Goal: Information Seeking & Learning: Understand process/instructions

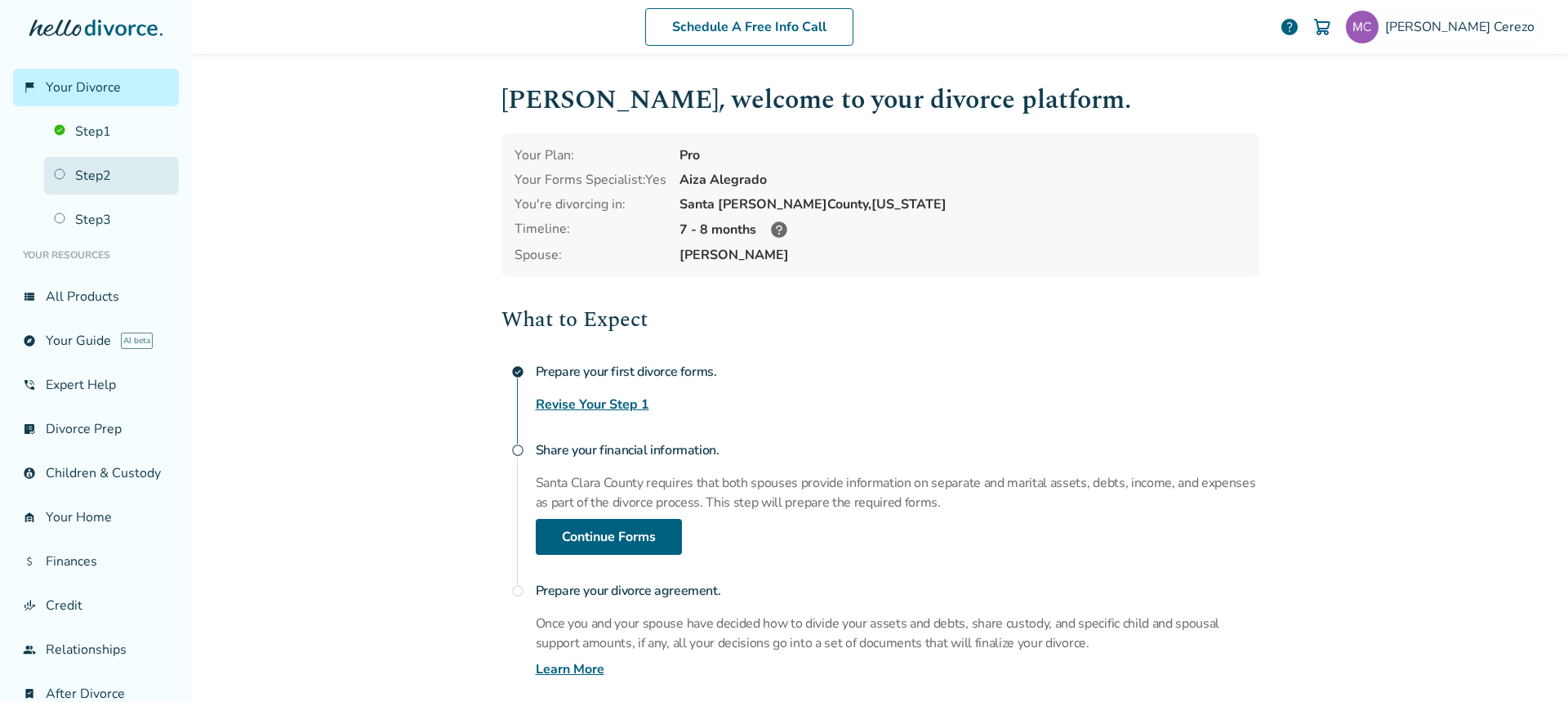
click at [94, 179] on link "Step 2" at bounding box center [111, 175] width 135 height 37
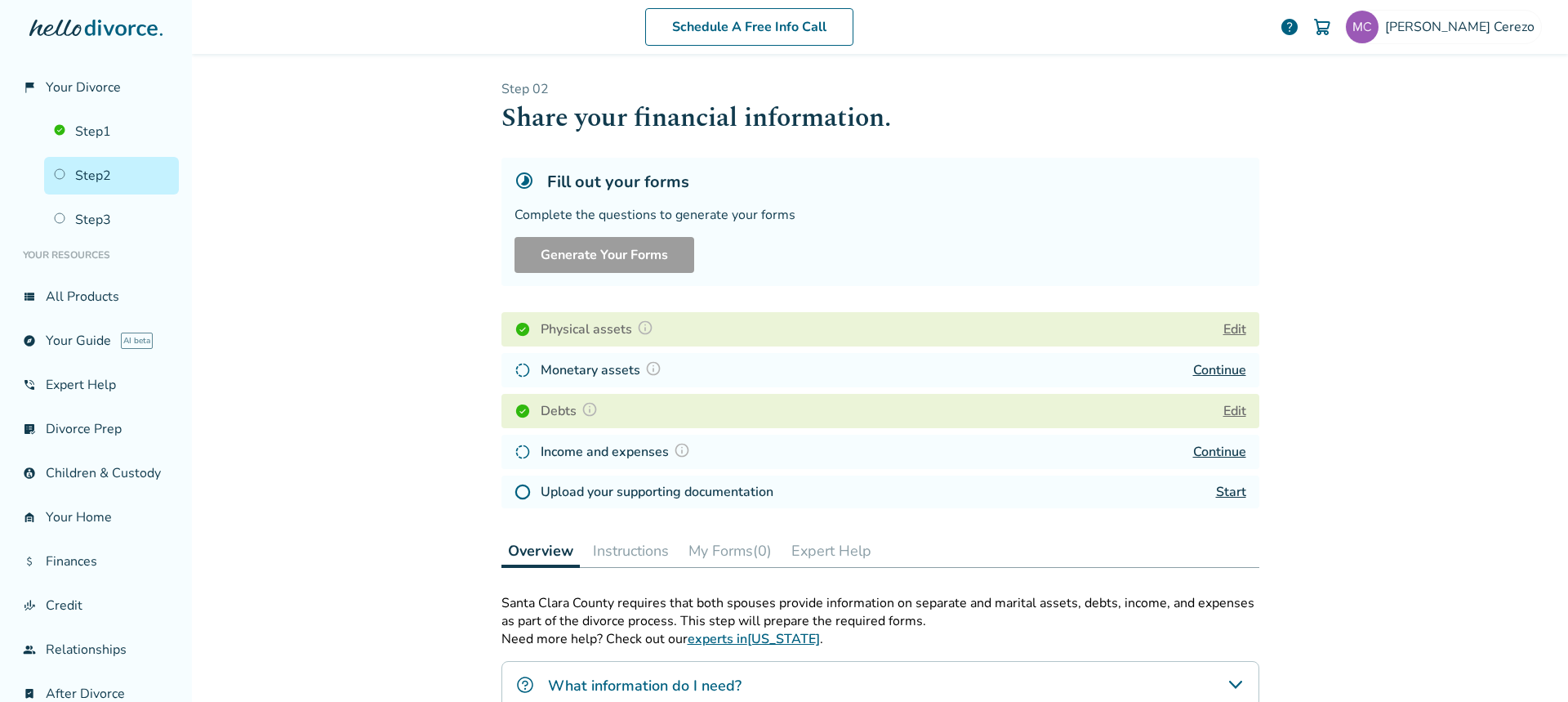
click at [1206, 368] on link "Continue" at bounding box center [1219, 370] width 53 height 18
click at [1219, 451] on link "Continue" at bounding box center [1219, 451] width 53 height 18
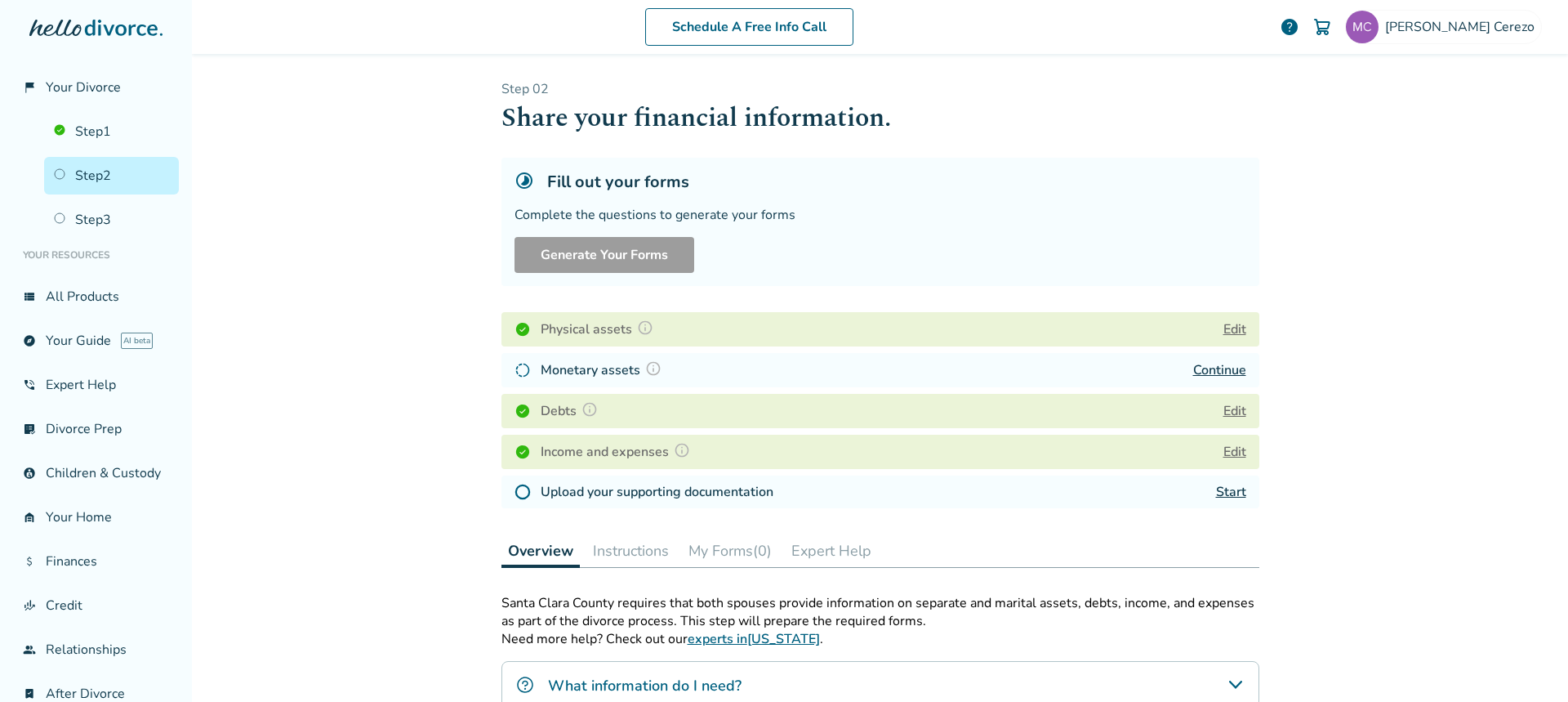
click at [1219, 370] on link "Continue" at bounding box center [1219, 370] width 53 height 18
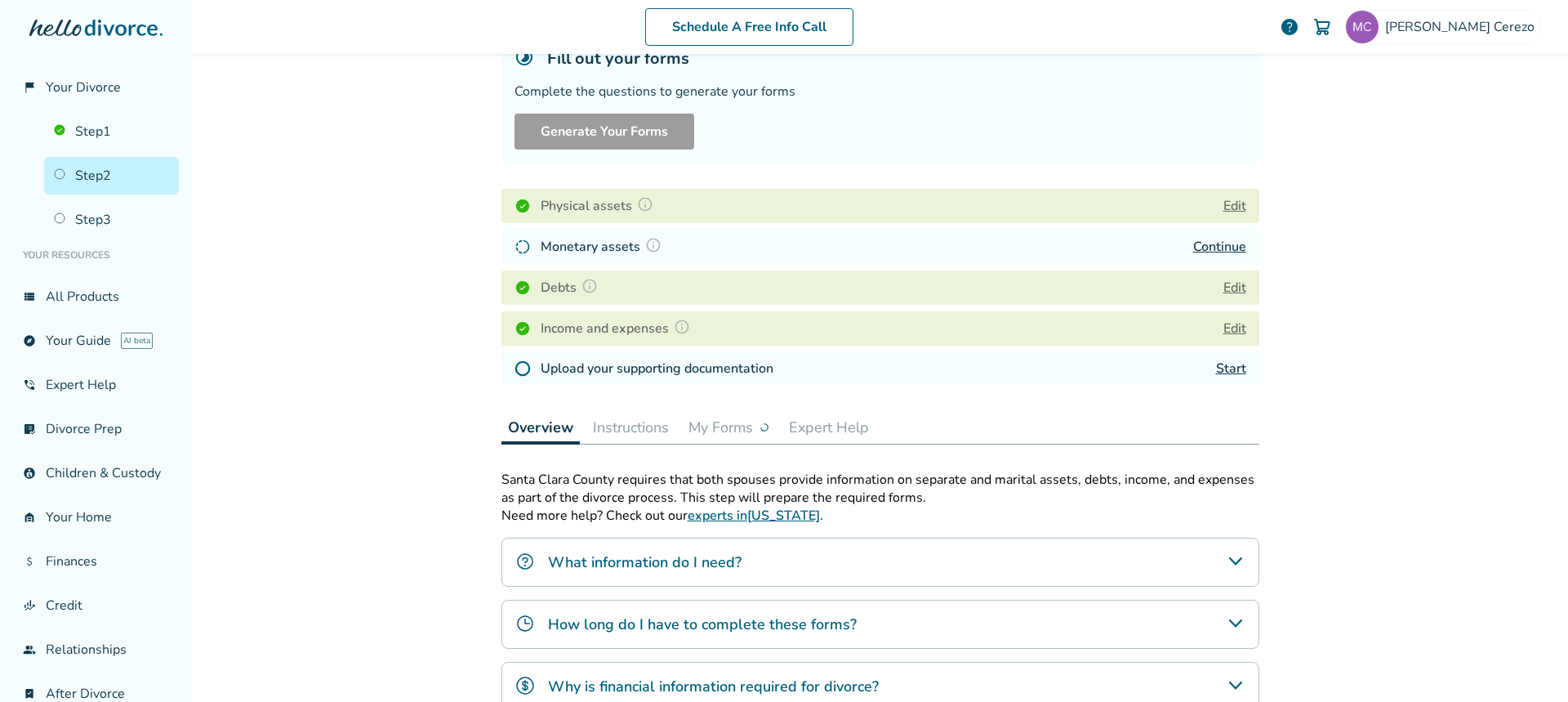
scroll to position [408, 0]
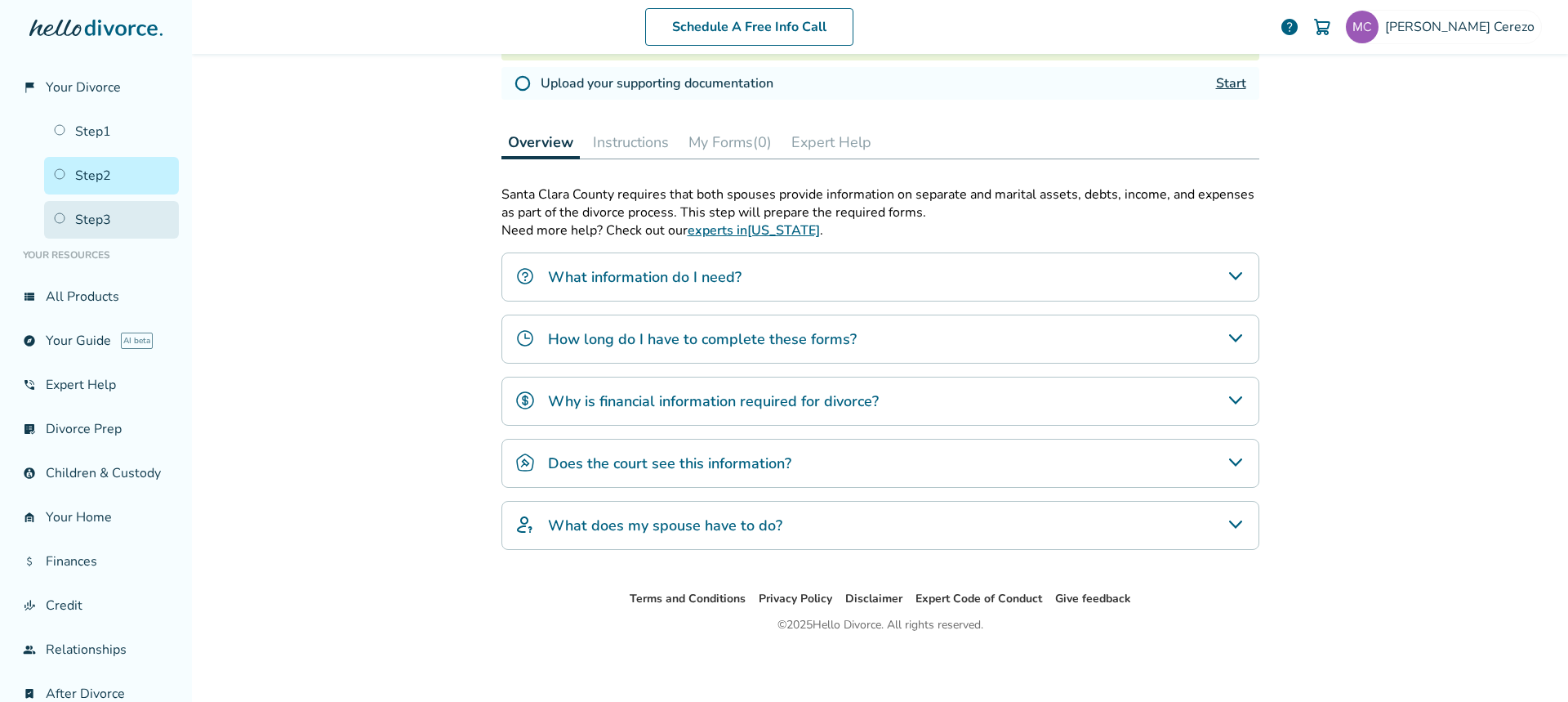
click at [104, 216] on link "Step 3" at bounding box center [111, 220] width 135 height 37
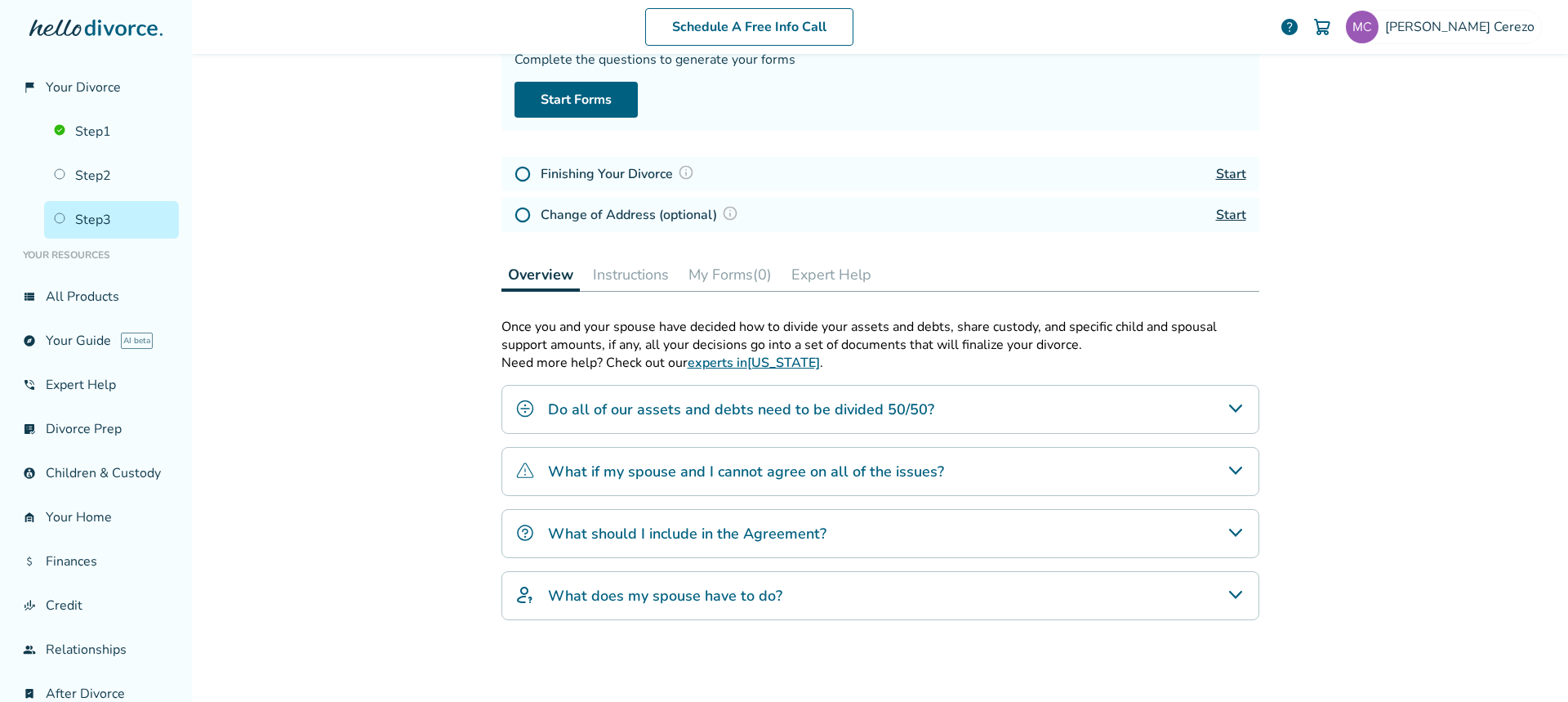
scroll to position [280, 0]
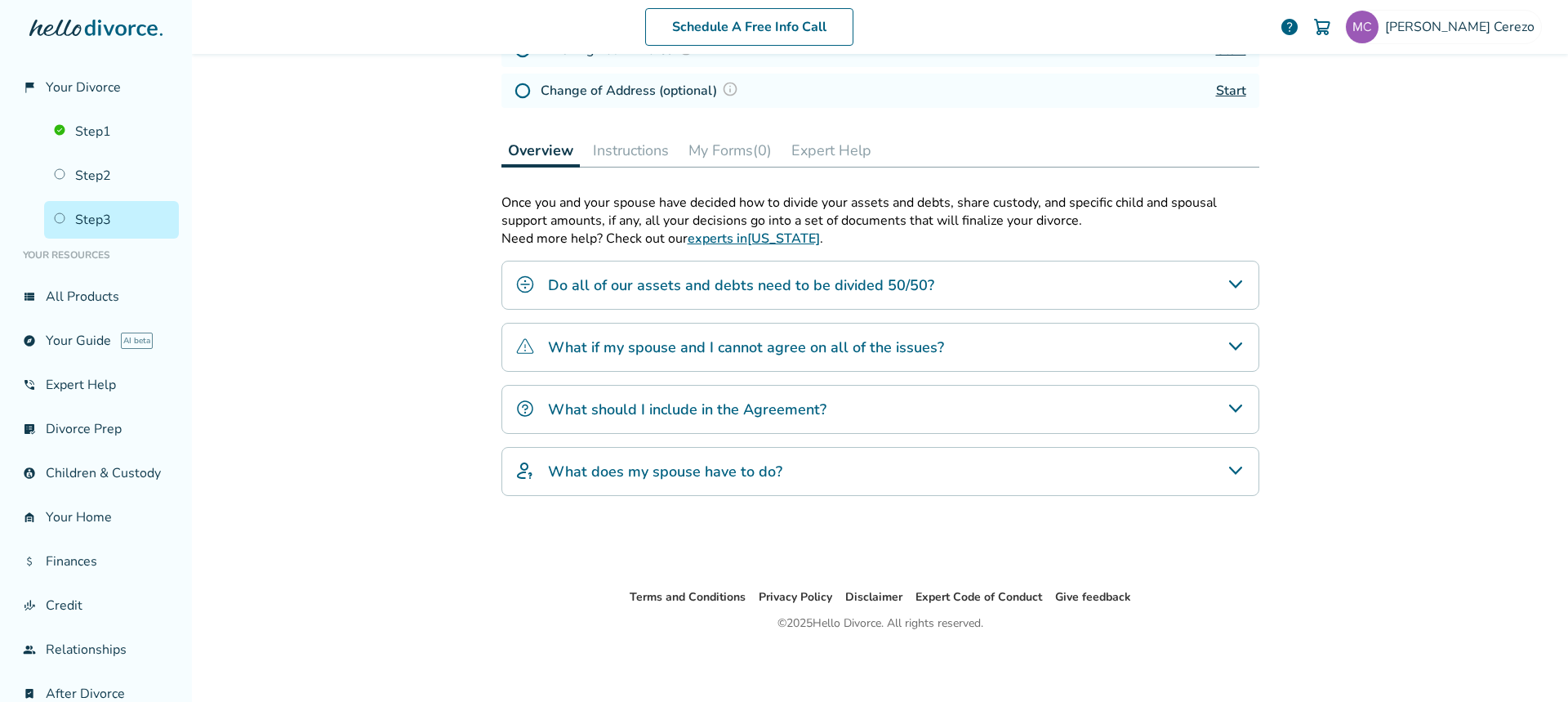
click at [1206, 284] on div "Do all of our assets and debts need to be divided 50/50?" at bounding box center [880, 284] width 757 height 49
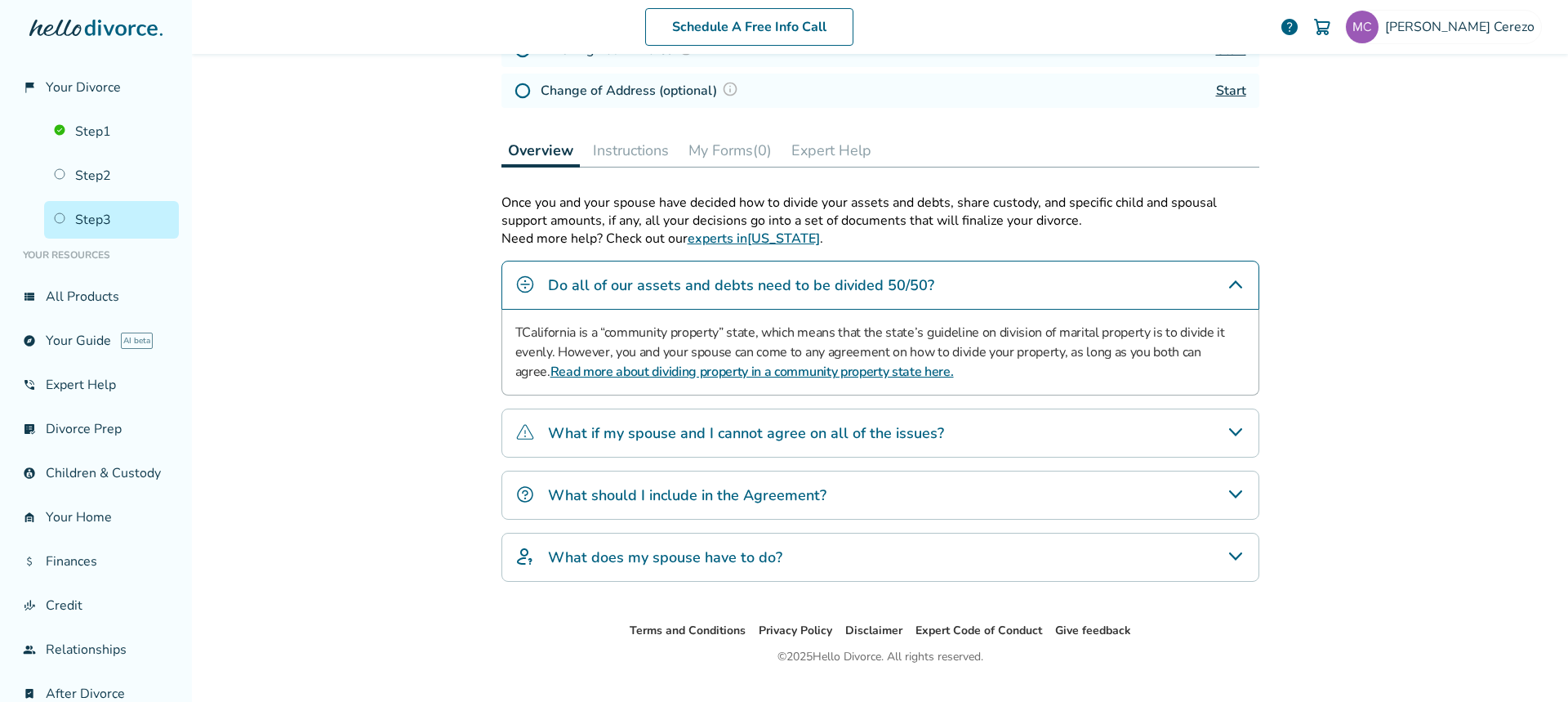
click at [1167, 428] on div "What if my spouse and I cannot agree on all of the issues?" at bounding box center [880, 432] width 757 height 49
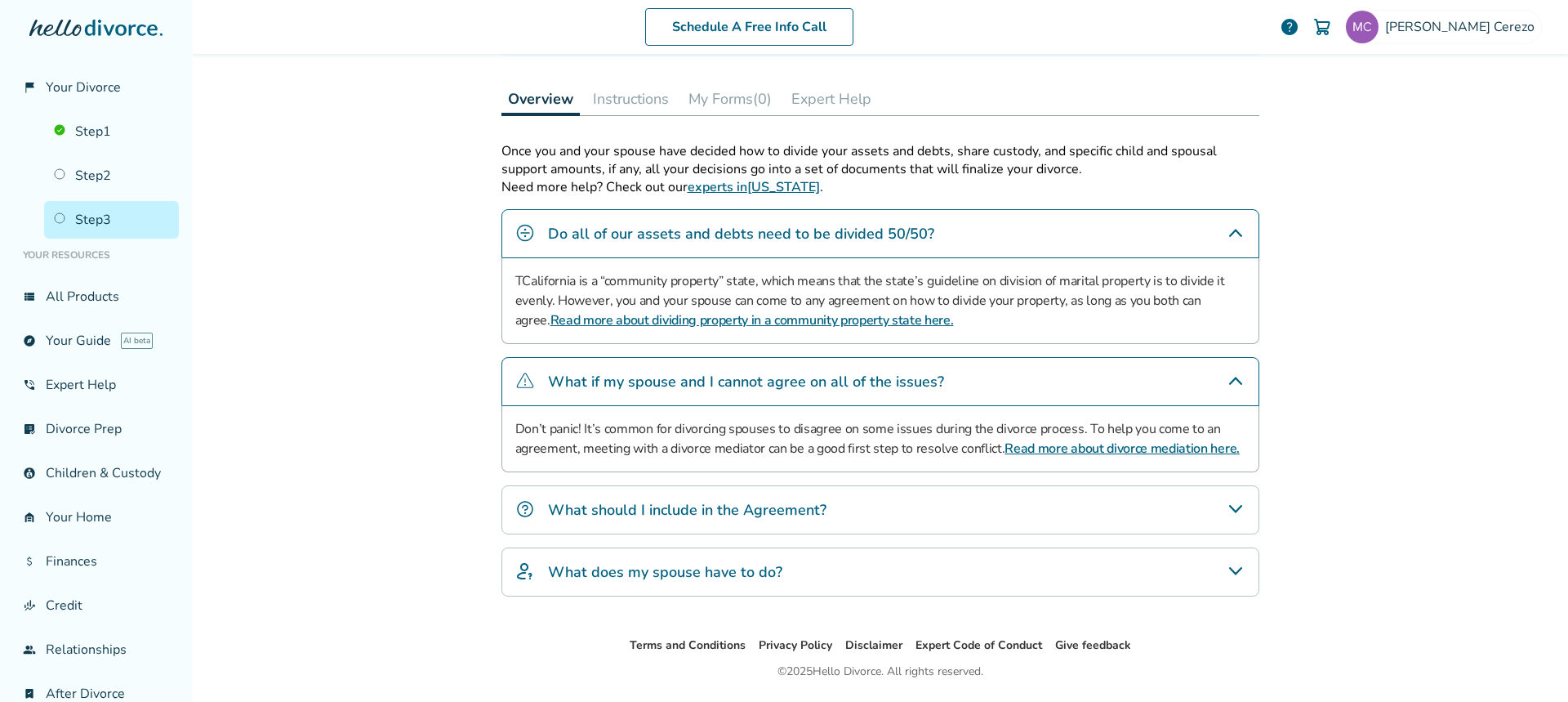
scroll to position [379, 0]
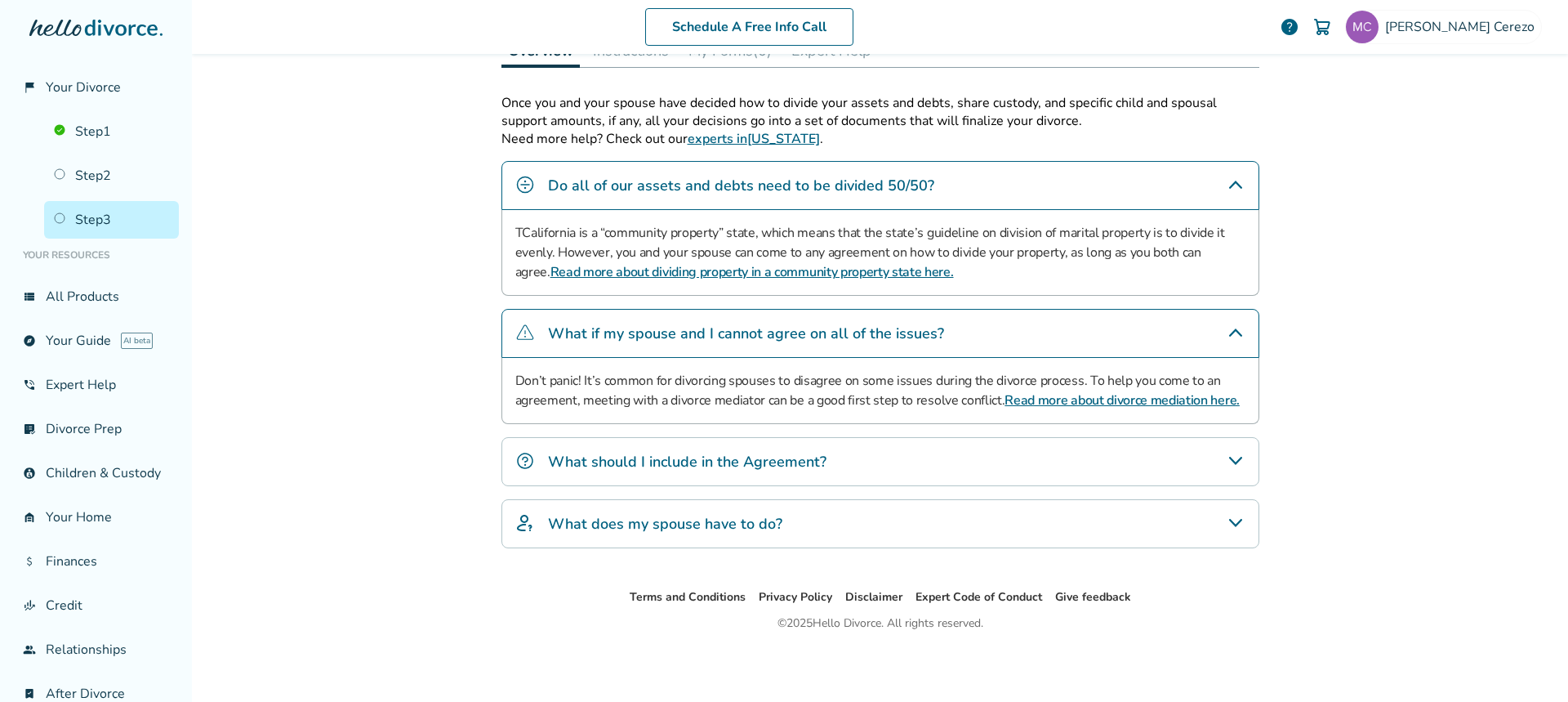
click at [1126, 453] on div "What should I include in the Agreement?" at bounding box center [880, 461] width 757 height 49
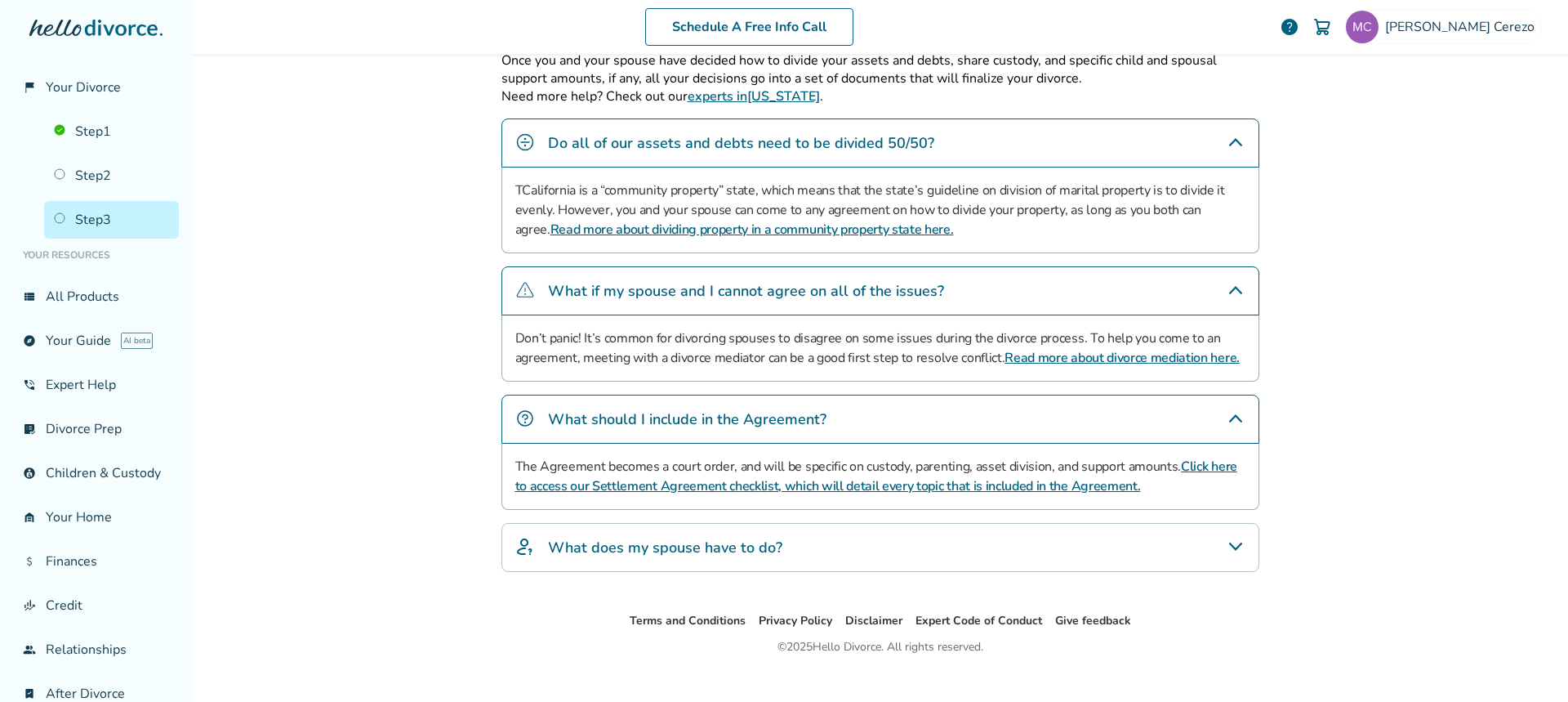
scroll to position [445, 0]
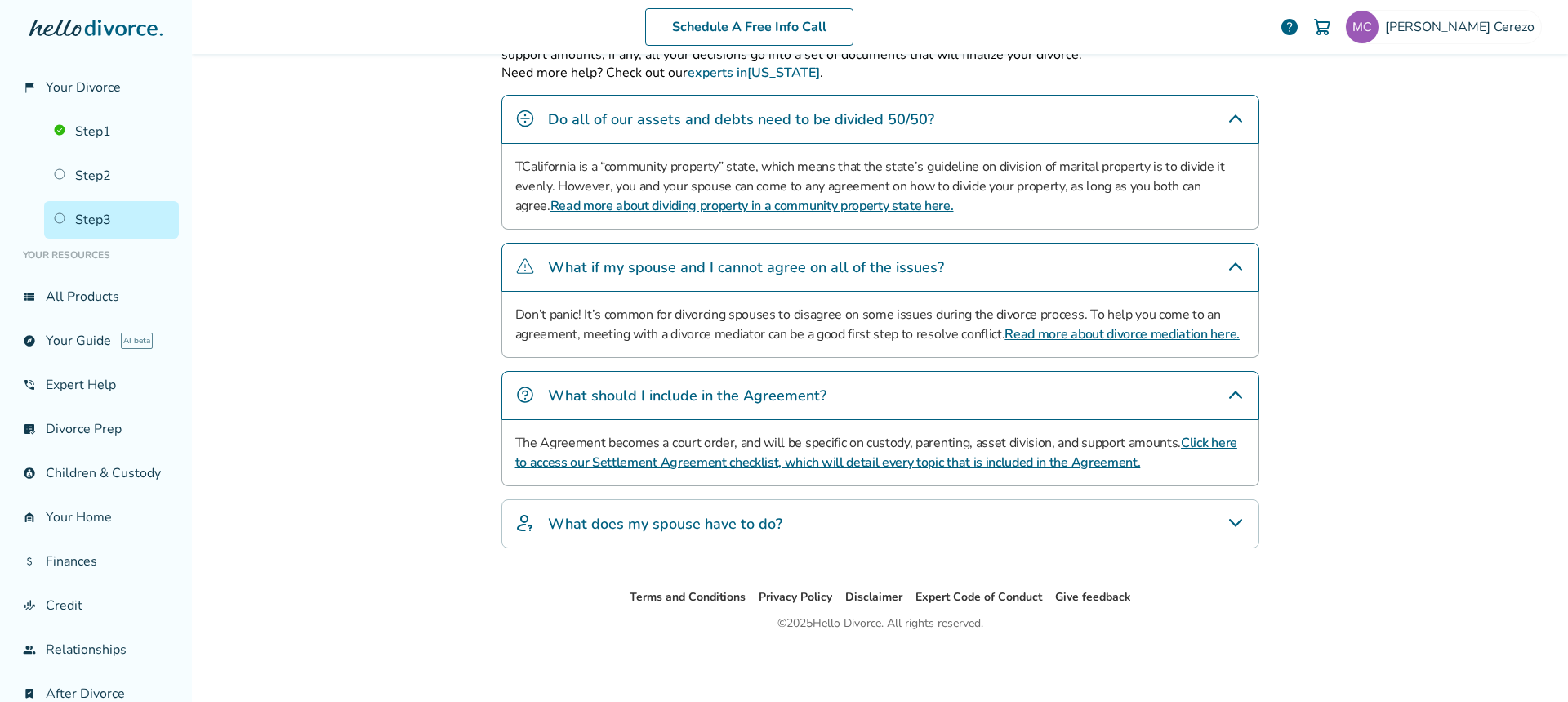
click at [957, 524] on div "What does my spouse have to do?" at bounding box center [880, 523] width 757 height 49
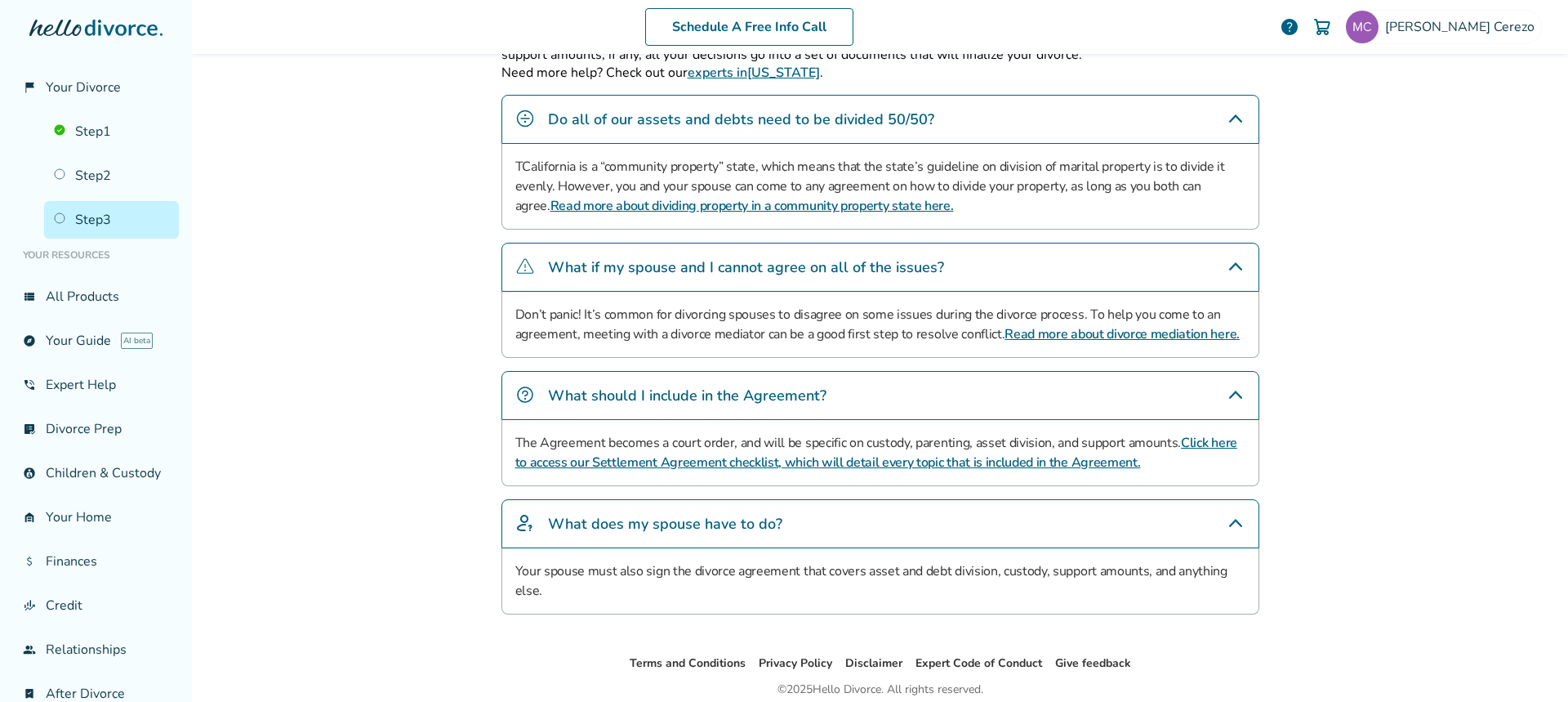
click at [977, 460] on link "Click here to access our Settlement Agreement checklist, which will detail ever…" at bounding box center [876, 452] width 722 height 37
